Goal: Transaction & Acquisition: Purchase product/service

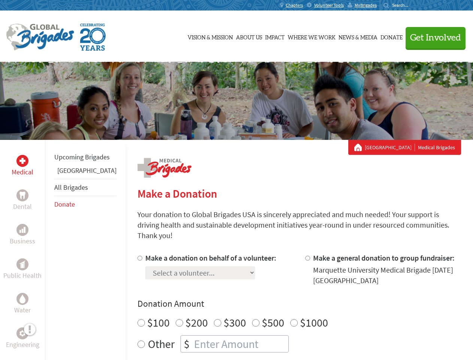
click at [414, 5] on div "Search for:" at bounding box center [399, 5] width 30 height 6
click at [433, 37] on span "Get Involved" at bounding box center [435, 37] width 51 height 9
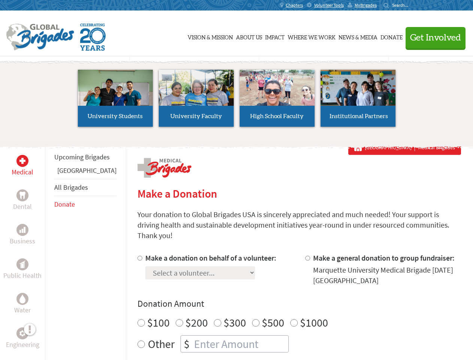
click at [237, 101] on li "High School Faculty" at bounding box center [277, 98] width 81 height 69
click at [49, 250] on div "Upcoming Brigades Panama All Brigades Donate" at bounding box center [85, 320] width 81 height 360
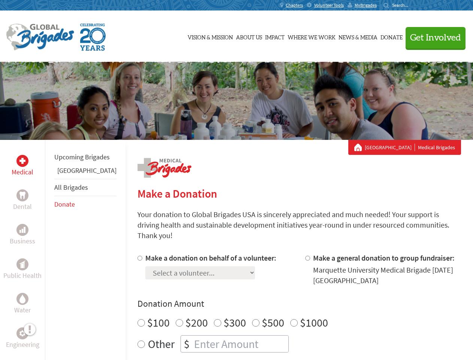
click at [286, 301] on div "Donation Amount $100 $200 $300 $500 $1000 Other $" at bounding box center [300, 325] width 324 height 55
click at [138, 256] on input "Make a donation on behalf of a volunteer:" at bounding box center [140, 258] width 5 height 5
radio input "true"
click at [305, 256] on input "Make a general donation to group fundraiser:" at bounding box center [307, 258] width 5 height 5
radio input "true"
